Goal: Task Accomplishment & Management: Complete application form

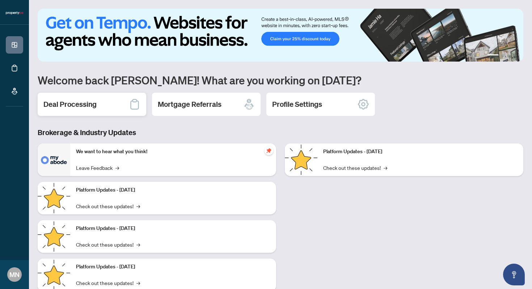
click at [118, 111] on div "Deal Processing" at bounding box center [92, 104] width 108 height 23
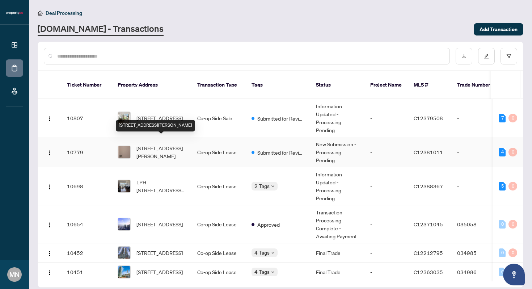
click at [170, 120] on div "[STREET_ADDRESS][PERSON_NAME]" at bounding box center [155, 126] width 79 height 12
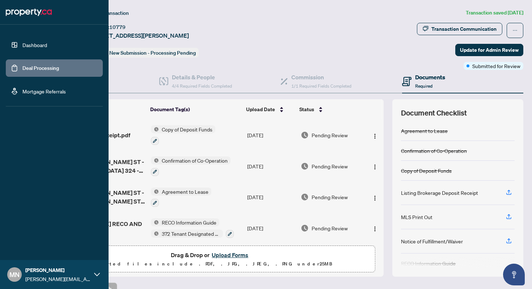
click at [24, 42] on link "Dashboard" at bounding box center [34, 45] width 25 height 7
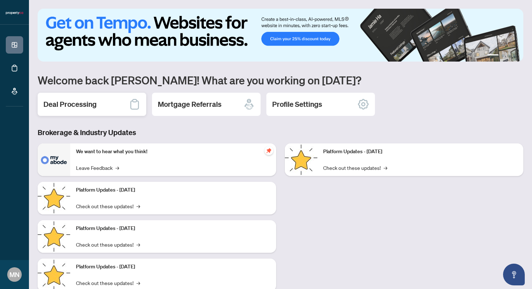
click at [133, 95] on div "Deal Processing" at bounding box center [92, 104] width 108 height 23
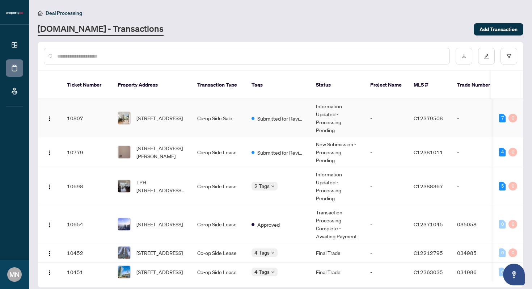
click at [203, 107] on td "Co-op Side Sale" at bounding box center [218, 118] width 54 height 38
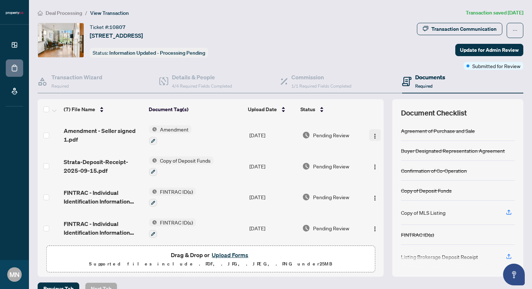
click at [369, 137] on button "button" at bounding box center [375, 135] width 12 height 12
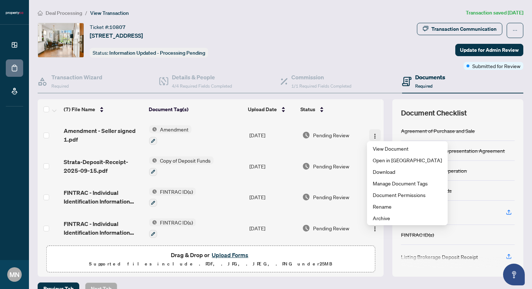
click at [369, 135] on button "button" at bounding box center [375, 135] width 12 height 12
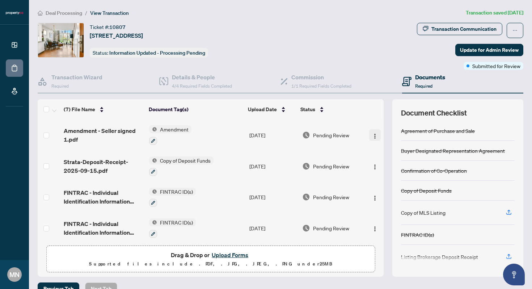
click at [369, 135] on button "button" at bounding box center [375, 135] width 12 height 12
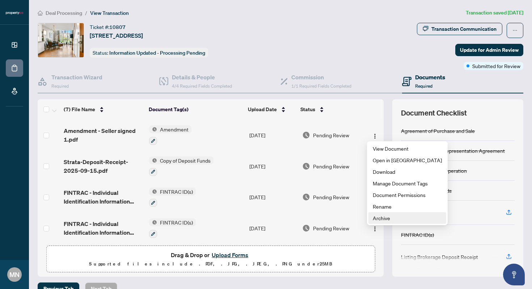
click at [400, 218] on span "Archive" at bounding box center [406, 218] width 69 height 8
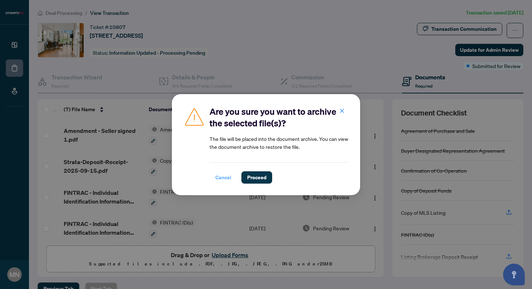
click at [223, 176] on span "Cancel" at bounding box center [223, 177] width 16 height 12
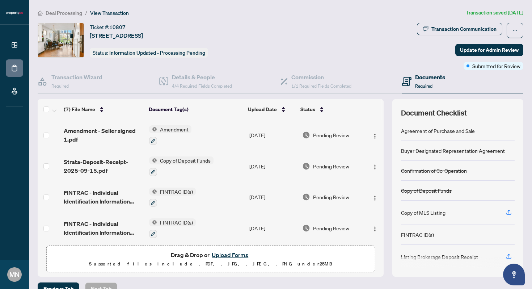
click at [234, 254] on button "Upload Forms" at bounding box center [229, 254] width 41 height 9
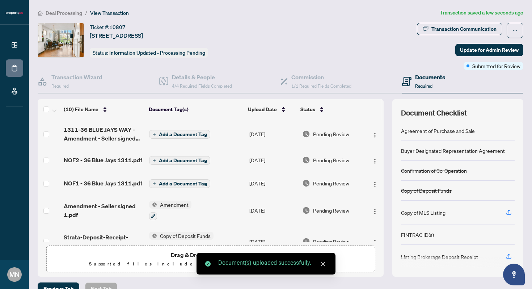
click at [187, 133] on span "Add a Document Tag" at bounding box center [183, 134] width 48 height 5
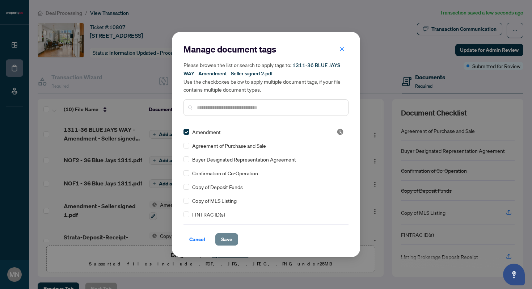
click at [226, 239] on span "Save" at bounding box center [226, 239] width 11 height 12
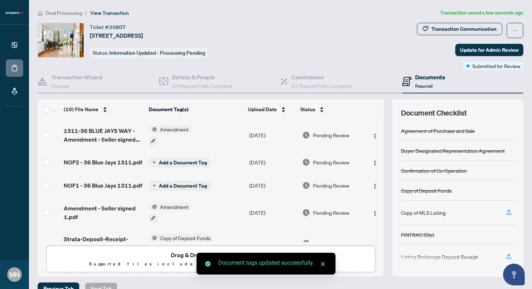
click at [156, 161] on button "Add a Document Tag" at bounding box center [179, 162] width 61 height 9
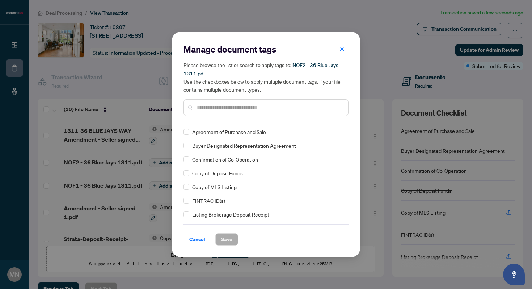
click at [239, 104] on input "text" at bounding box center [269, 107] width 145 height 8
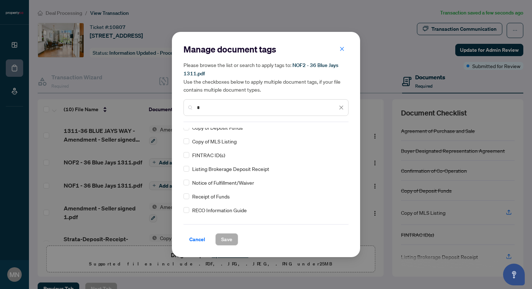
scroll to position [54, 0]
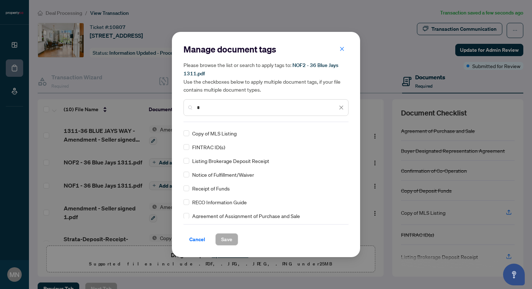
type input "*"
click at [239, 178] on span "Notice of Fulfillment/Waiver" at bounding box center [223, 174] width 62 height 8
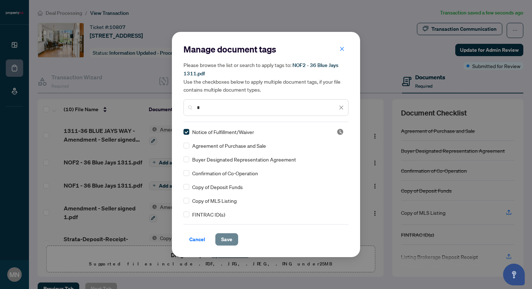
click at [236, 239] on button "Save" at bounding box center [226, 239] width 23 height 12
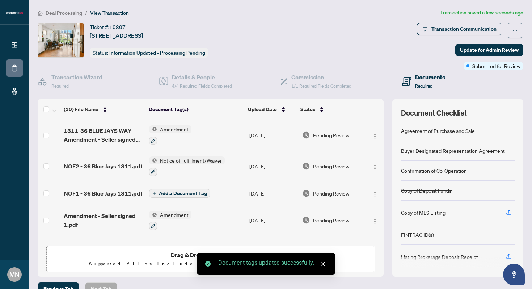
click at [156, 191] on button "Add a Document Tag" at bounding box center [179, 193] width 61 height 9
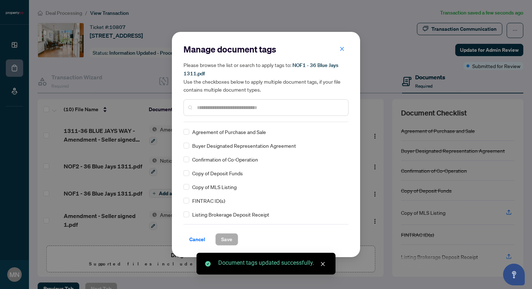
click at [257, 107] on input "text" at bounding box center [269, 107] width 145 height 8
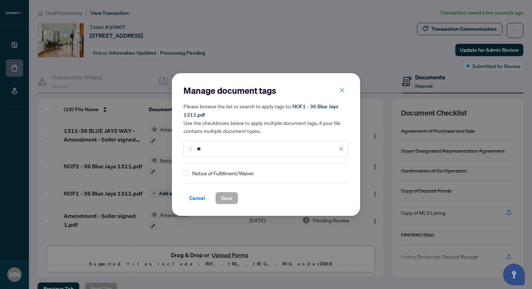
type input "*"
type input "***"
click at [232, 197] on button "Save" at bounding box center [226, 198] width 23 height 12
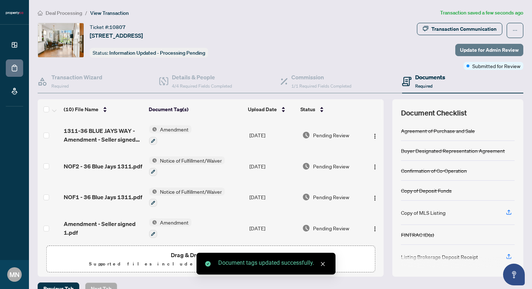
click at [496, 48] on span "Update for Admin Review" at bounding box center [489, 50] width 59 height 12
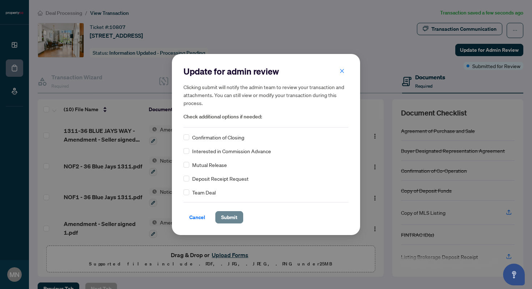
click at [229, 217] on span "Submit" at bounding box center [229, 217] width 16 height 12
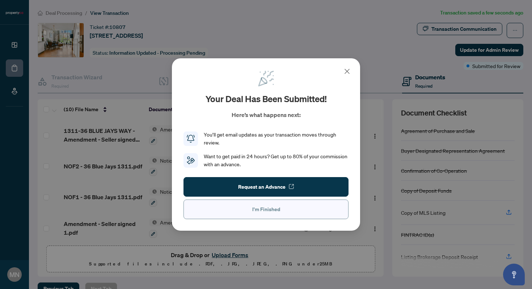
click at [285, 206] on button "I'm Finished" at bounding box center [265, 209] width 165 height 20
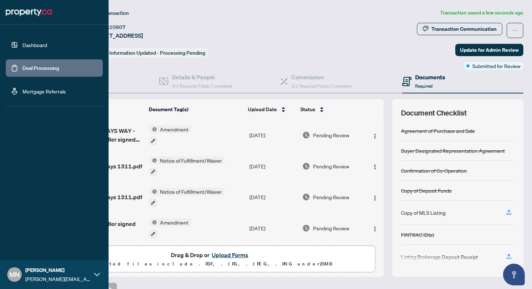
click at [47, 47] on link "Dashboard" at bounding box center [34, 45] width 25 height 7
